Goal: Information Seeking & Learning: Learn about a topic

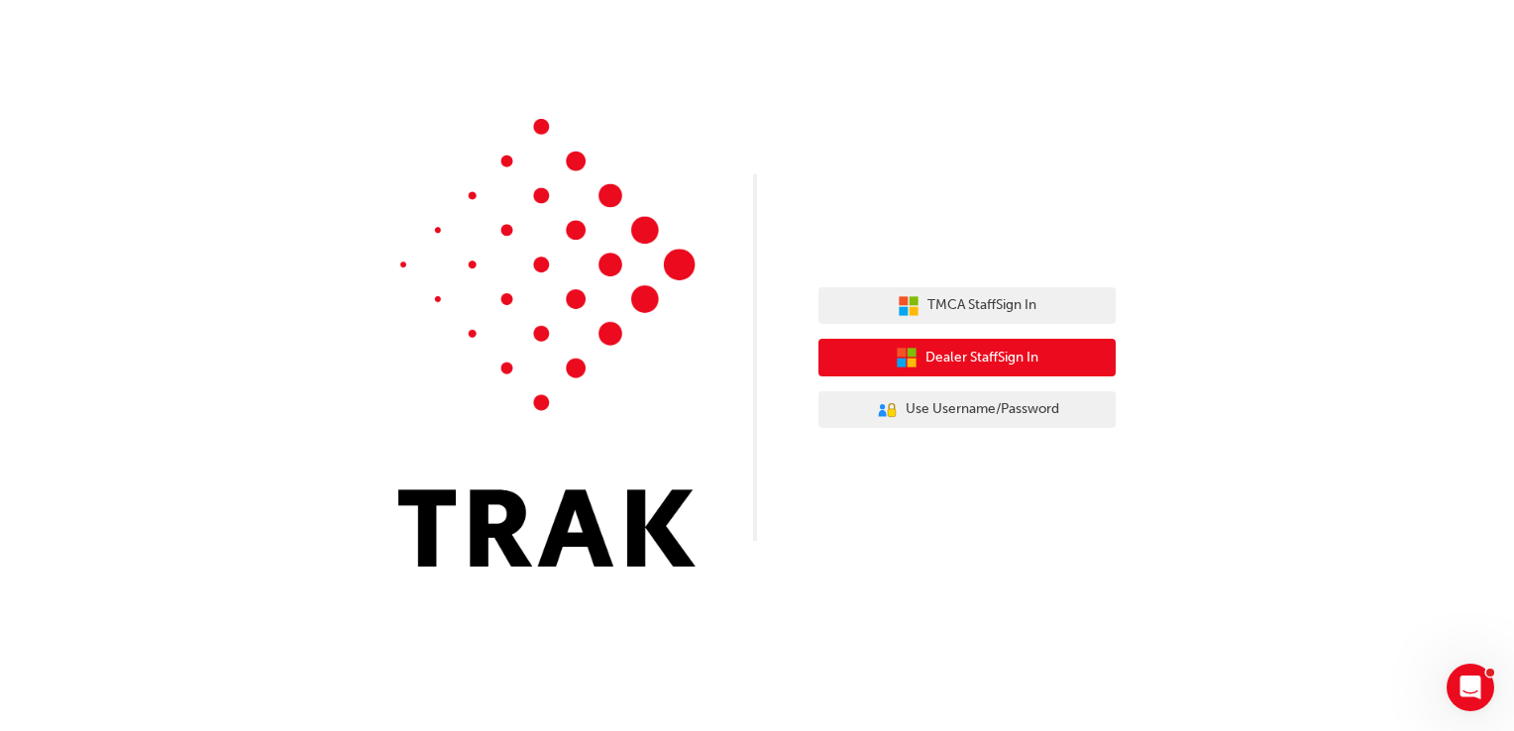
drag, startPoint x: 999, startPoint y: 351, endPoint x: 1015, endPoint y: 333, distance: 23.9
click at [1003, 350] on span "Dealer Staff Sign In" at bounding box center [981, 358] width 113 height 23
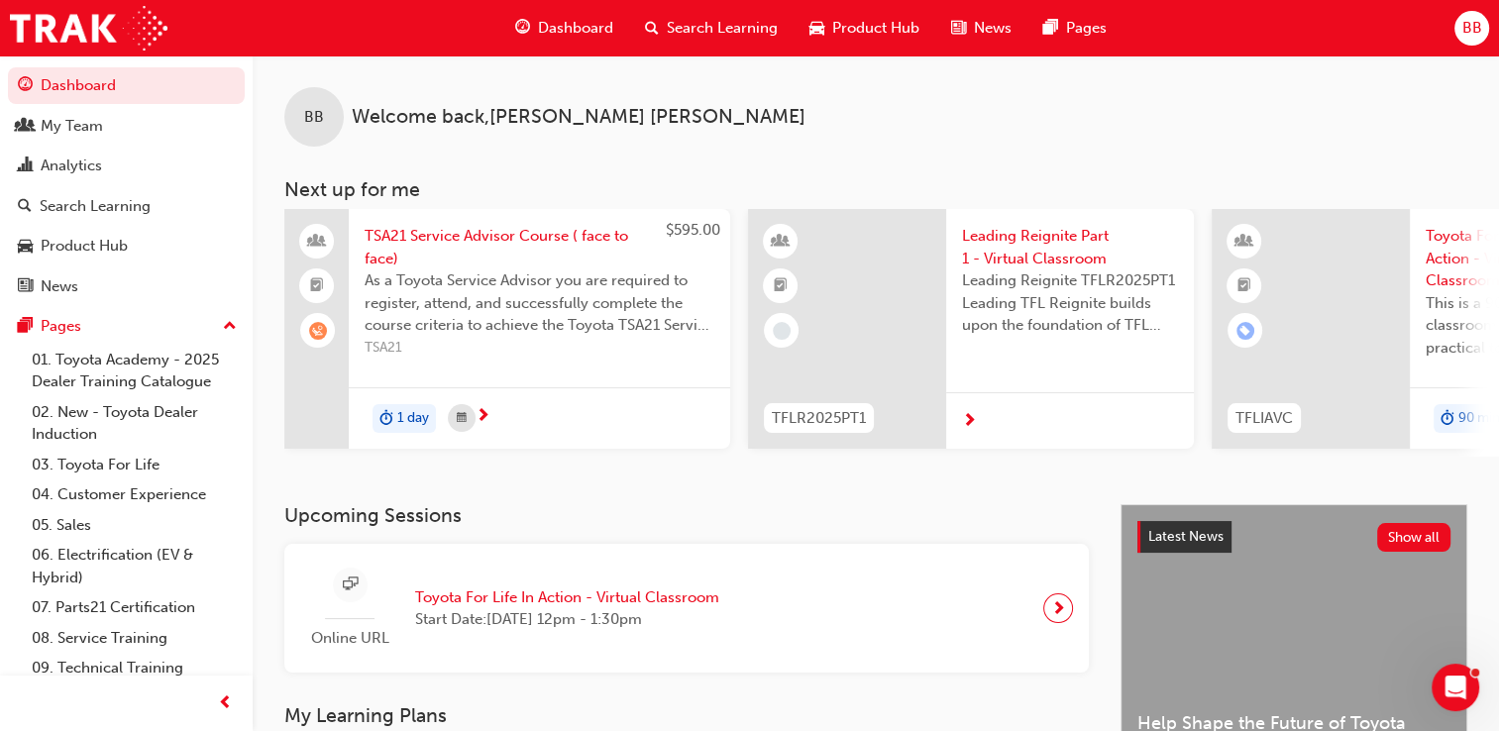
click at [1062, 611] on span "next-icon" at bounding box center [1058, 608] width 15 height 28
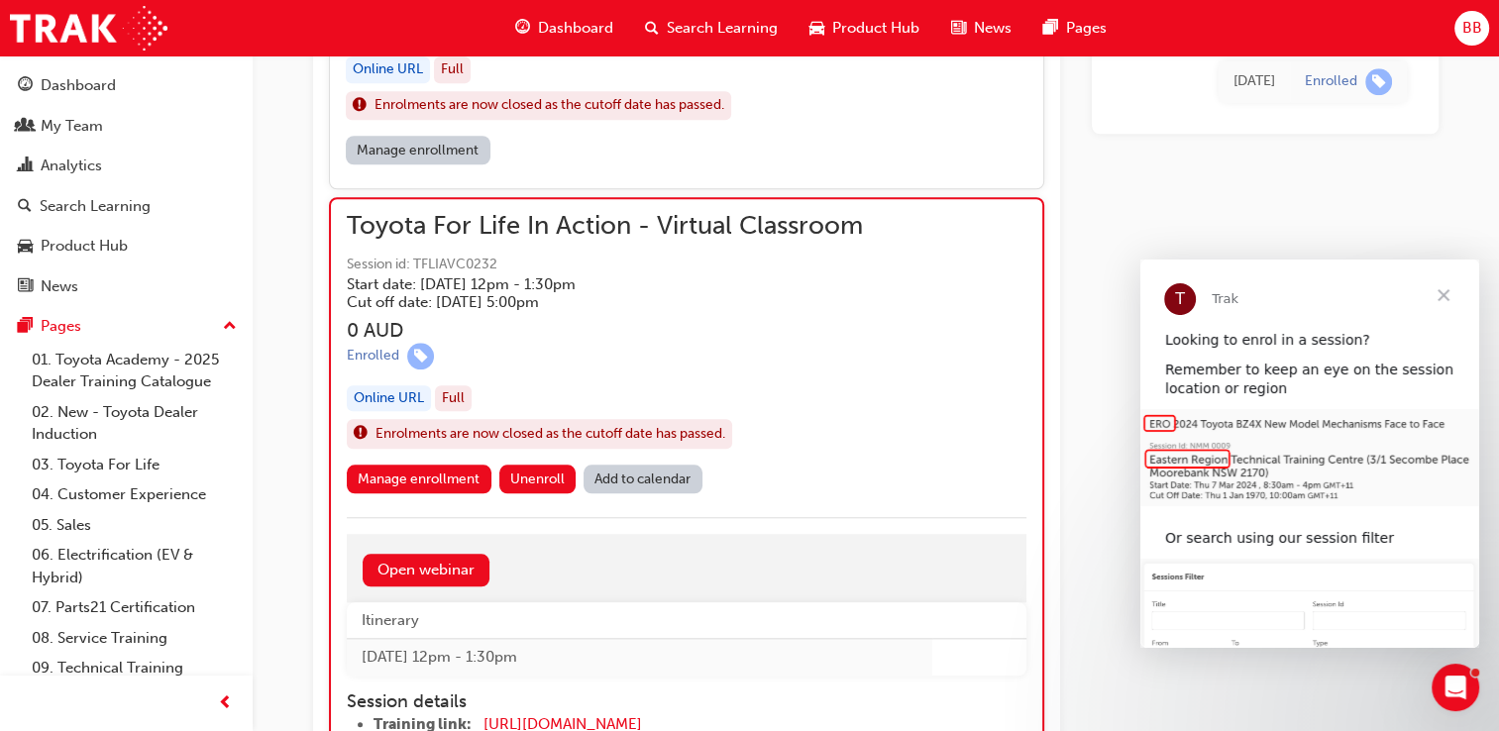
click at [1444, 293] on span "Close" at bounding box center [1443, 295] width 71 height 71
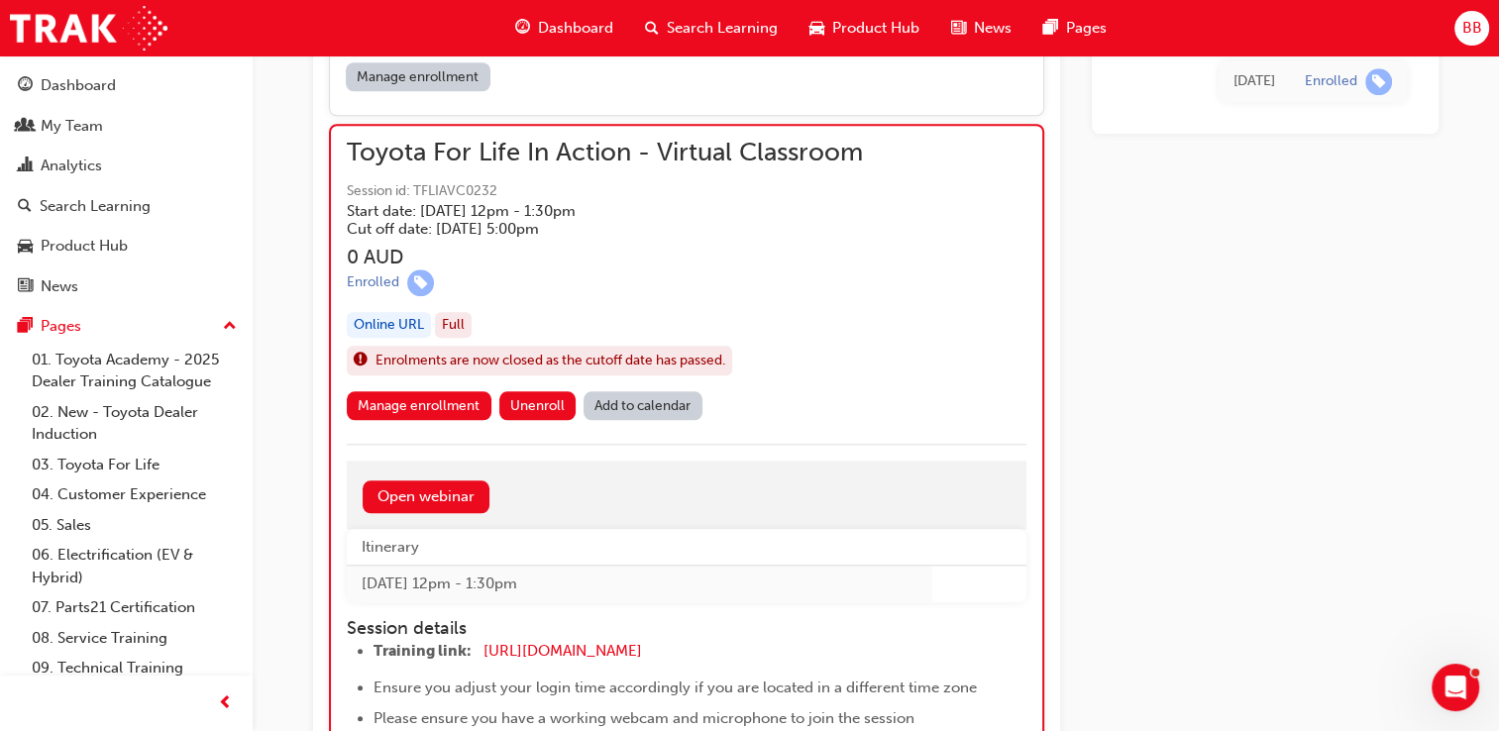
scroll to position [1695, 0]
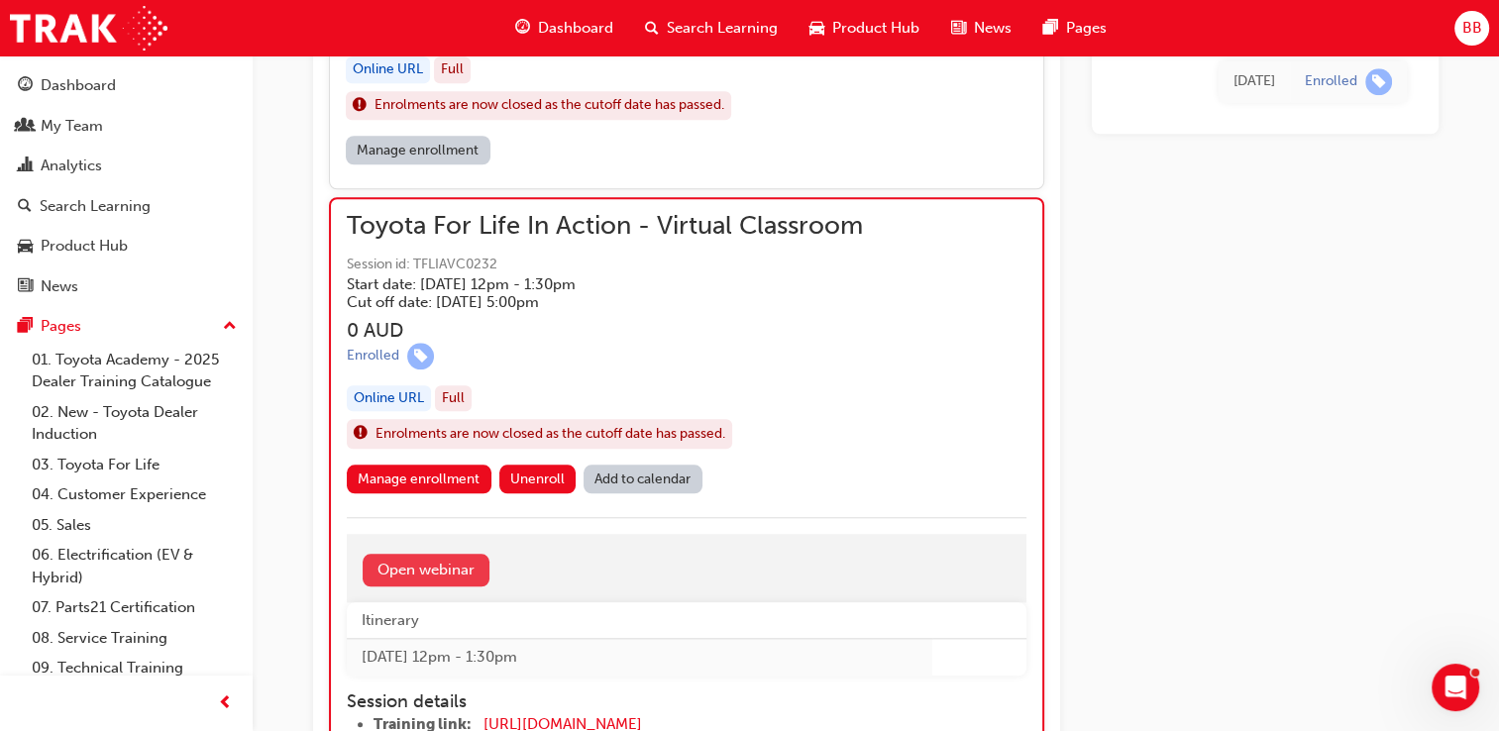
click at [407, 559] on link "Open webinar" at bounding box center [426, 570] width 127 height 33
